Goal: Find specific fact: Find specific page/section

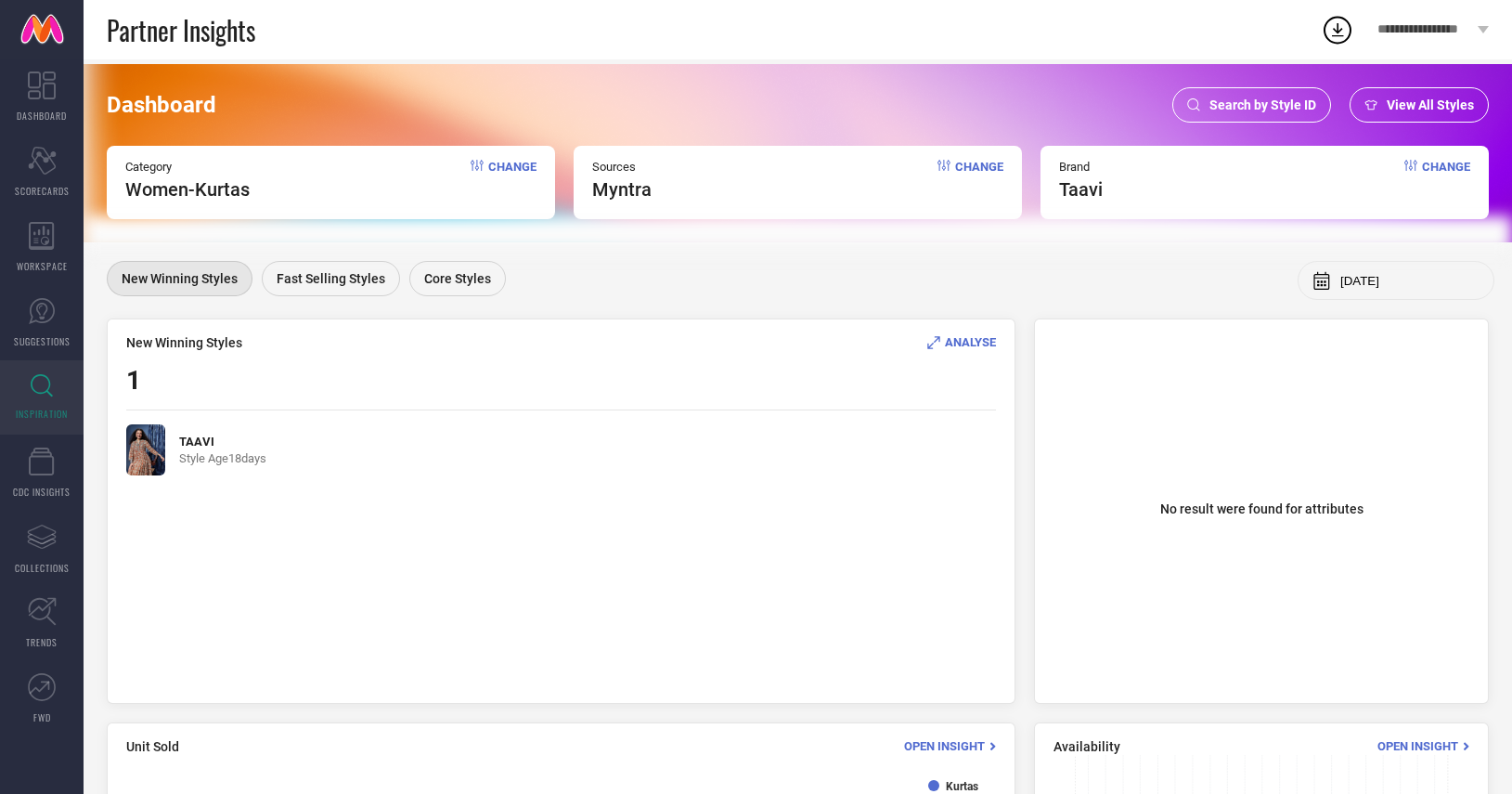
click at [1272, 97] on span "Search by Style ID" at bounding box center [1263, 104] width 107 height 14
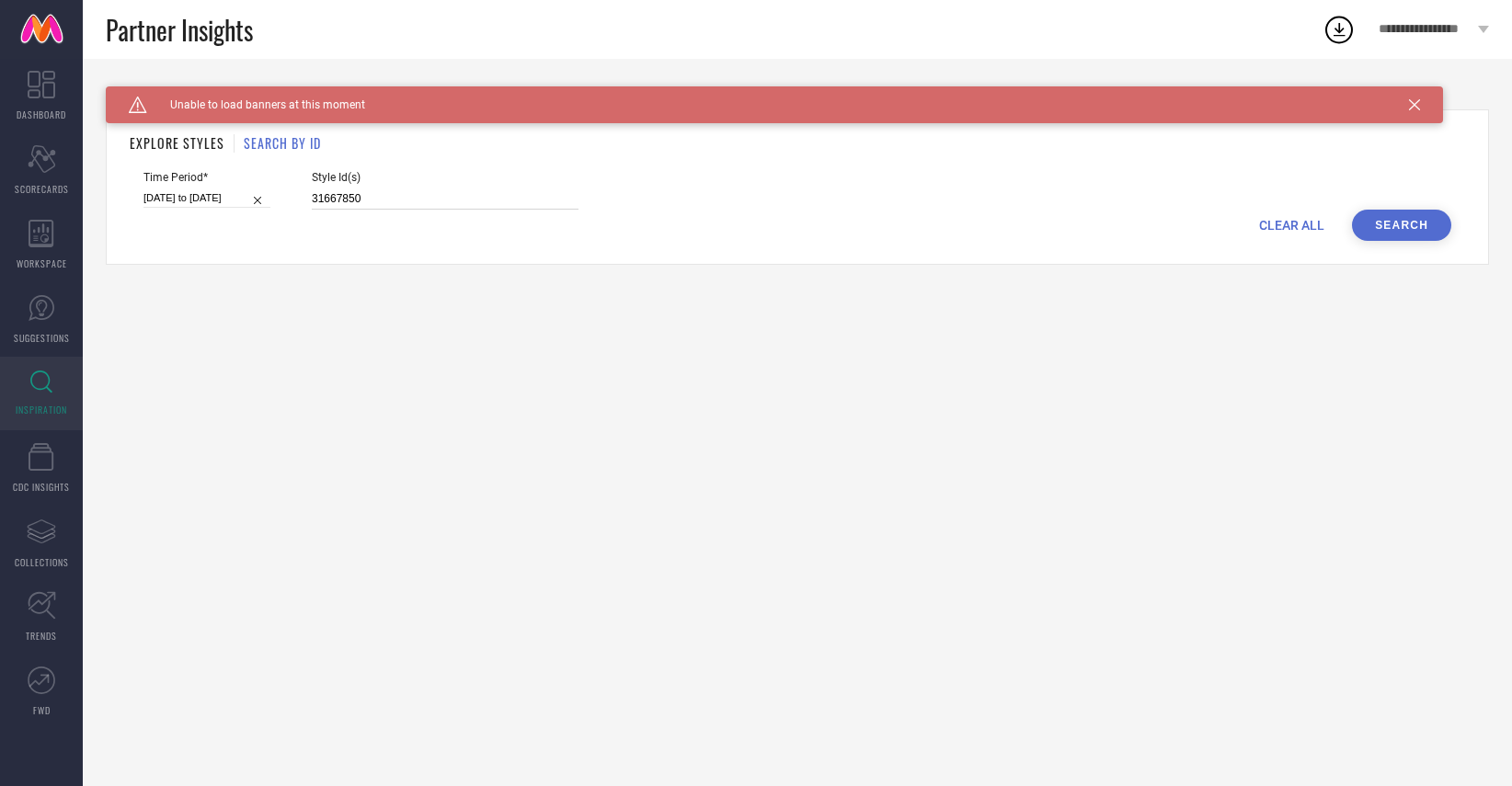
drag, startPoint x: 341, startPoint y: 197, endPoint x: 277, endPoint y: 191, distance: 64.3
click at [277, 191] on div "Time Period* [DATE] to [DATE] Style Id(s) 31667850" at bounding box center [797, 190] width 1308 height 38
paste input "6500102"
type input "36500102"
click at [1411, 226] on button "Search" at bounding box center [1401, 225] width 99 height 31
